Goal: Task Accomplishment & Management: Manage account settings

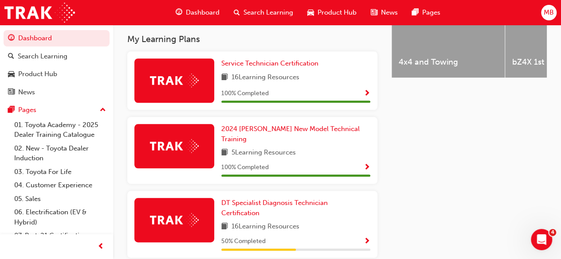
scroll to position [63, 0]
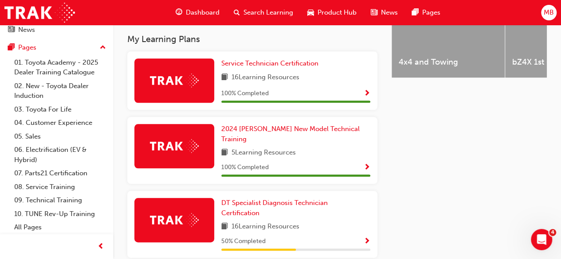
click at [544, 9] on span "MB" at bounding box center [549, 13] width 10 height 10
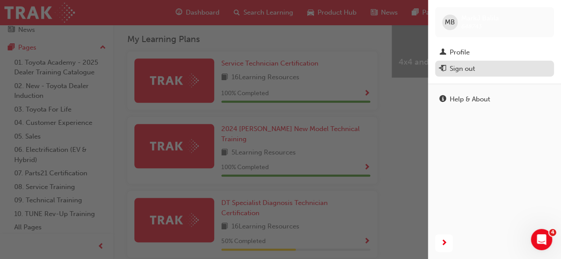
click at [476, 65] on div "Sign out" at bounding box center [495, 68] width 110 height 11
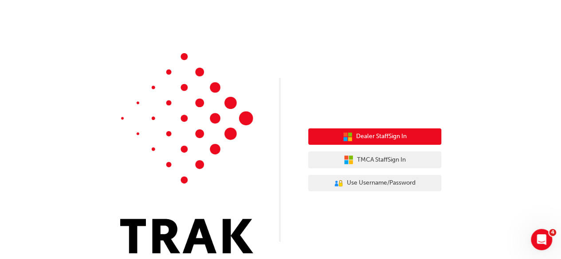
click at [381, 142] on span "Dealer Staff Sign In" at bounding box center [381, 137] width 51 height 10
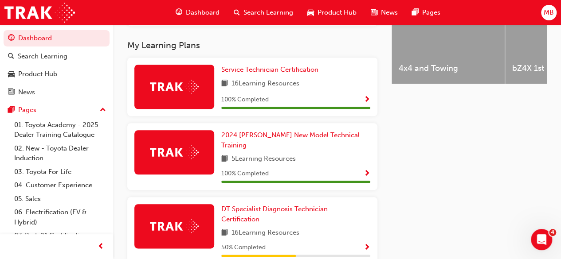
scroll to position [401, 0]
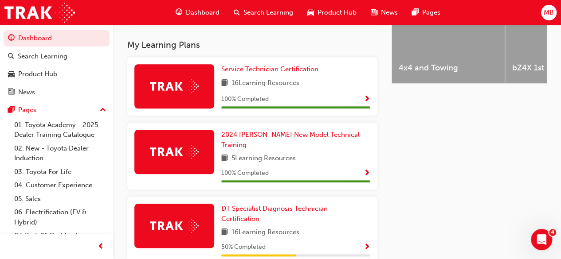
click at [369, 102] on span "Show Progress" at bounding box center [367, 100] width 7 height 8
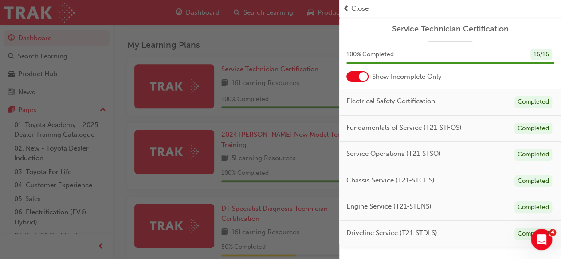
scroll to position [715, 0]
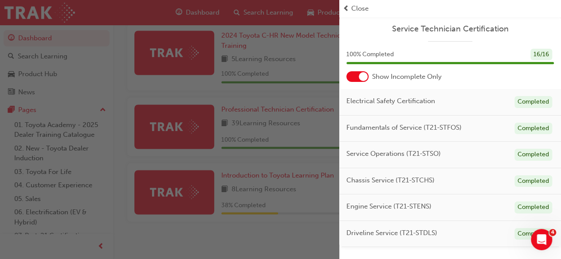
click at [360, 75] on div at bounding box center [363, 76] width 9 height 9
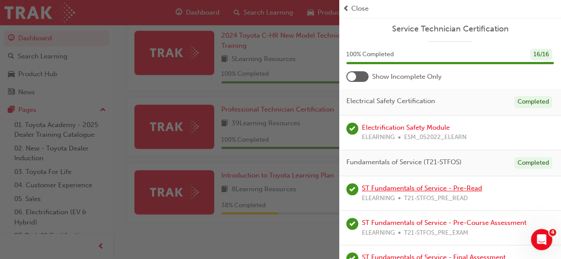
scroll to position [538, 0]
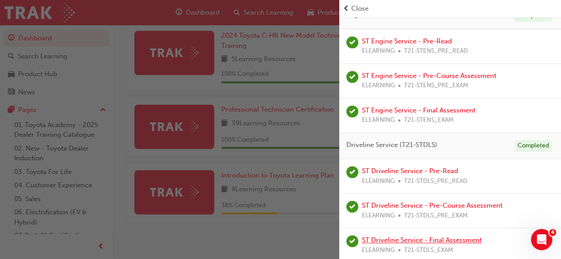
click at [440, 238] on link "ST Driveline Service - Final Assessment" at bounding box center [422, 240] width 120 height 8
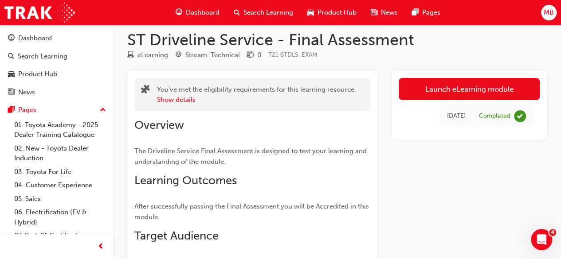
scroll to position [102, 0]
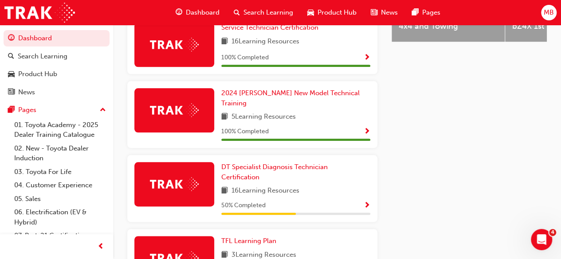
scroll to position [444, 0]
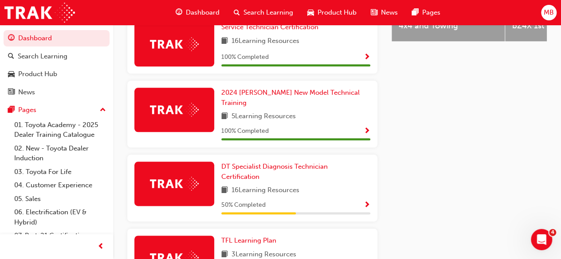
click at [549, 13] on span "MB" at bounding box center [549, 13] width 10 height 10
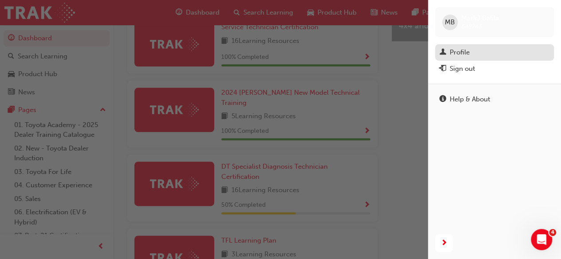
click at [487, 47] on div "Profile" at bounding box center [495, 52] width 110 height 11
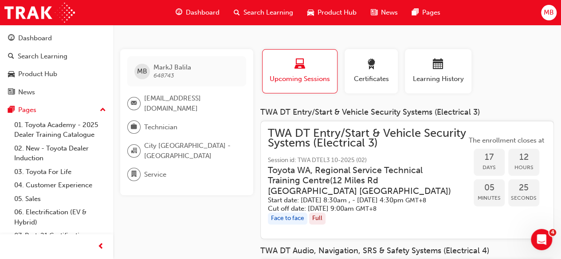
scroll to position [3, 0]
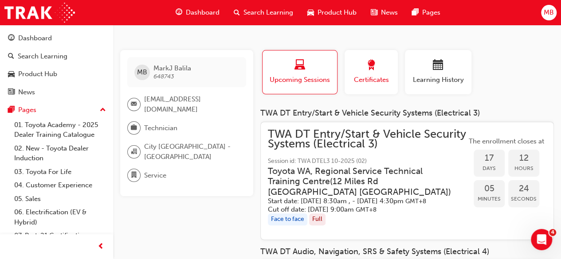
click at [371, 80] on span "Certificates" at bounding box center [371, 80] width 40 height 10
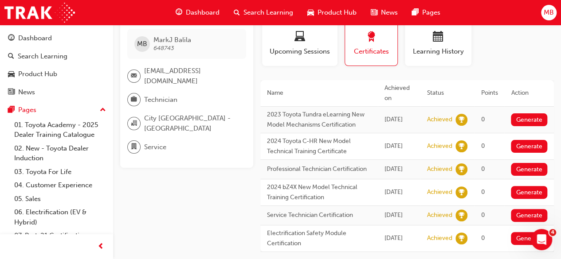
scroll to position [49, 0]
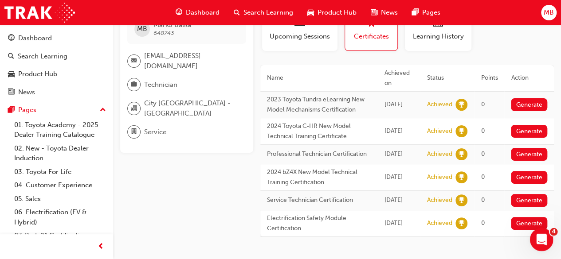
click at [538, 238] on icon "Open Intercom Messenger" at bounding box center [540, 239] width 15 height 15
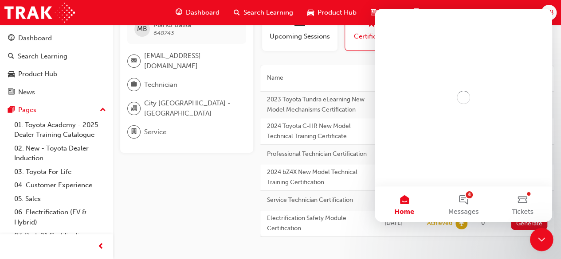
scroll to position [0, 0]
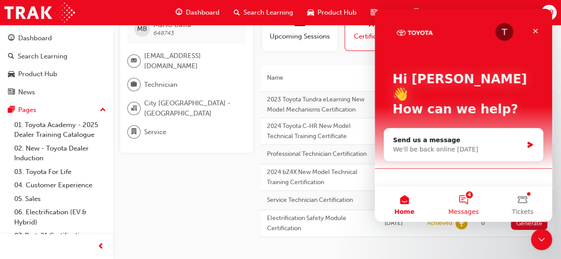
click at [467, 202] on button "4 Messages" at bounding box center [463, 204] width 59 height 35
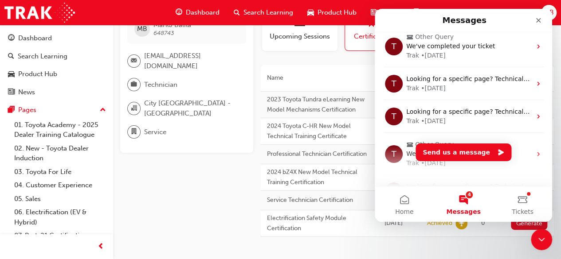
scroll to position [106, 0]
click at [465, 201] on button "4 Messages" at bounding box center [463, 204] width 59 height 35
click at [540, 21] on icon "Close" at bounding box center [538, 20] width 7 height 7
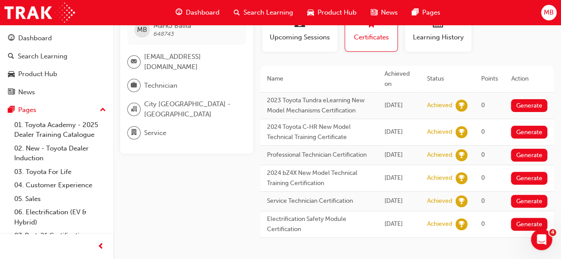
scroll to position [49, 0]
